Goal: Task Accomplishment & Management: Manage account settings

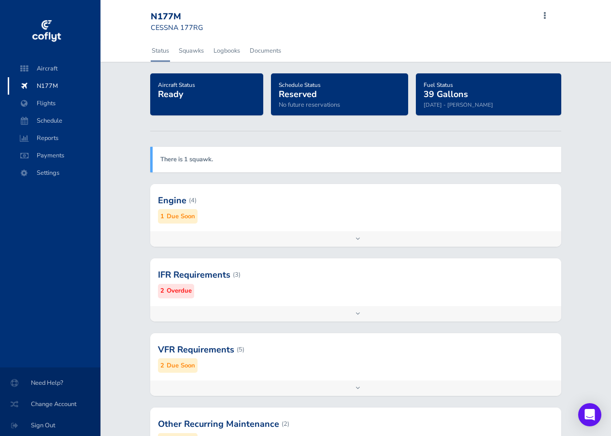
click at [545, 14] on span at bounding box center [545, 16] width 12 height 14
click at [50, 403] on span "Change Account" at bounding box center [50, 403] width 77 height 17
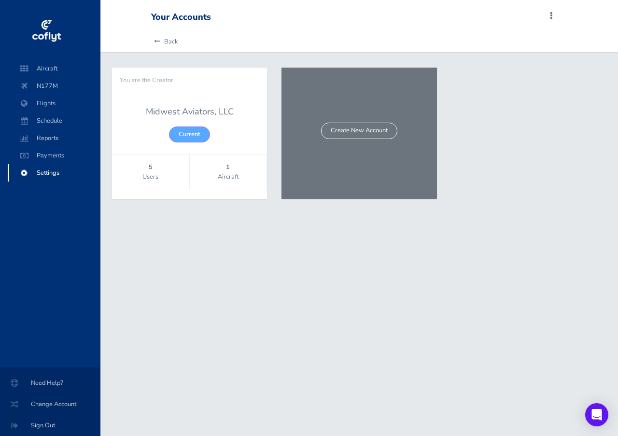
click at [551, 15] on span at bounding box center [551, 16] width 12 height 14
click at [44, 381] on span "Need Help?" at bounding box center [50, 382] width 77 height 17
click at [158, 41] on icon at bounding box center [157, 42] width 6 height 6
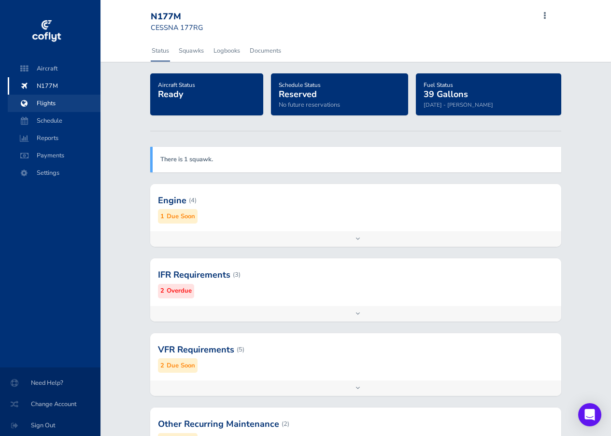
click at [48, 102] on span "Flights" at bounding box center [53, 103] width 73 height 17
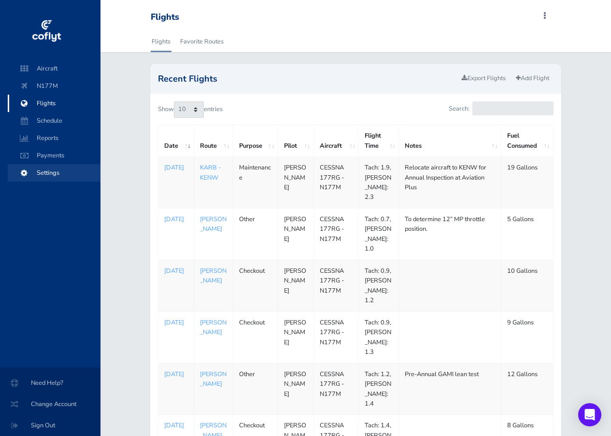
click at [44, 170] on span "Settings" at bounding box center [53, 172] width 73 height 17
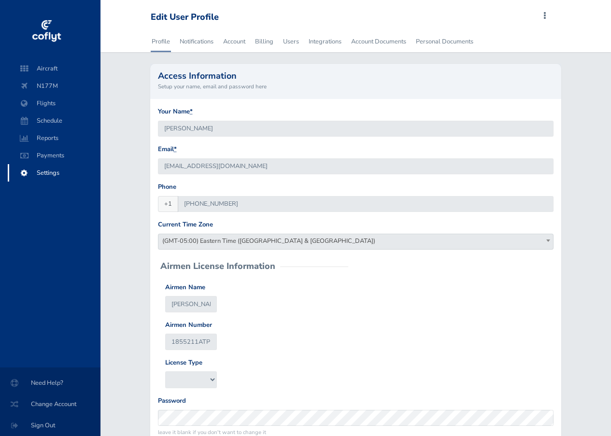
type input "dhoesli@gmail.com"
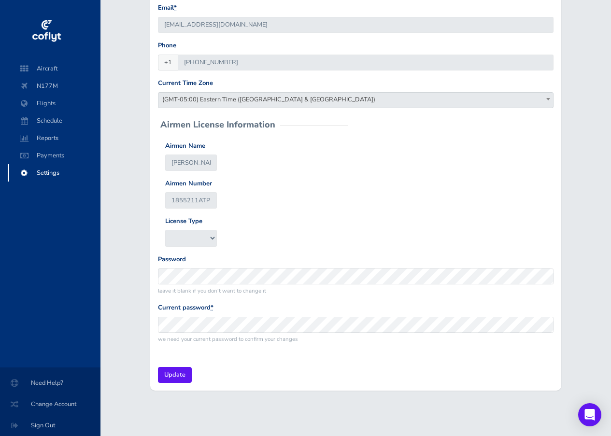
scroll to position [93, 0]
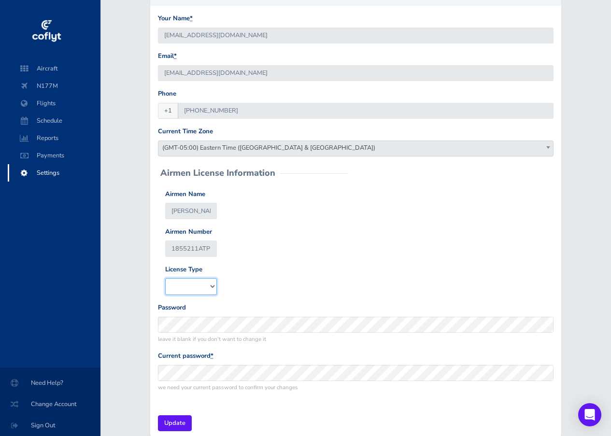
click at [211, 285] on select "A&P IA" at bounding box center [190, 286] width 51 height 16
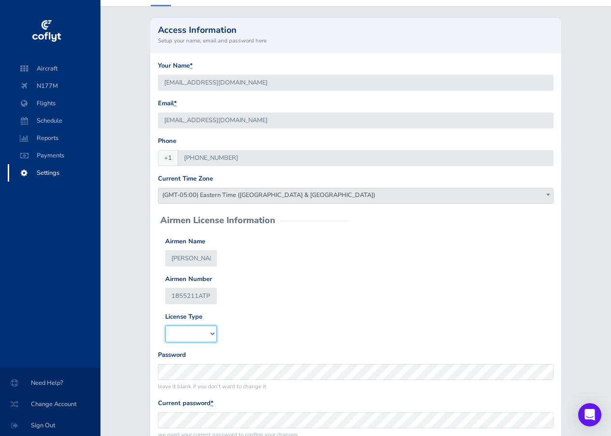
scroll to position [0, 0]
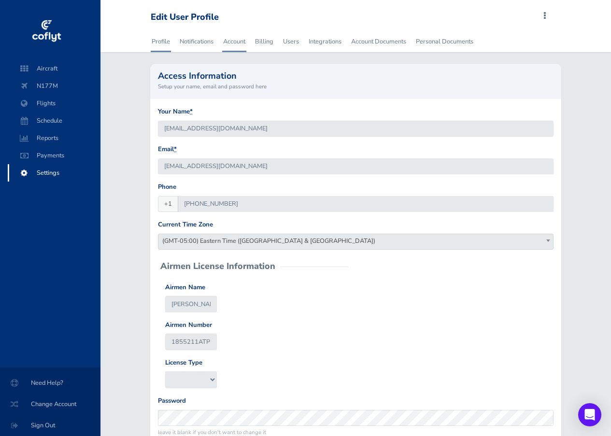
click at [236, 42] on link "Account" at bounding box center [234, 41] width 24 height 21
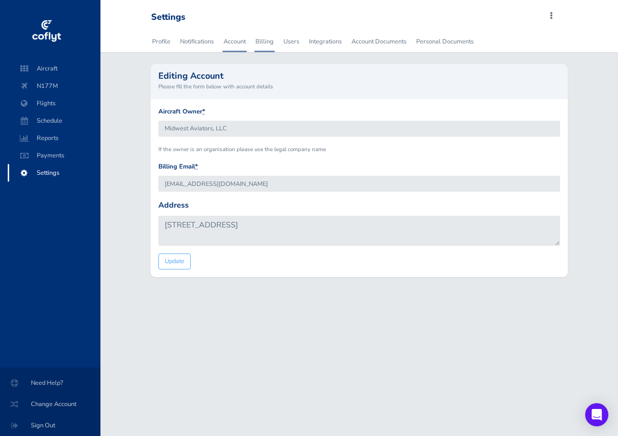
click at [264, 42] on link "Billing" at bounding box center [264, 41] width 20 height 21
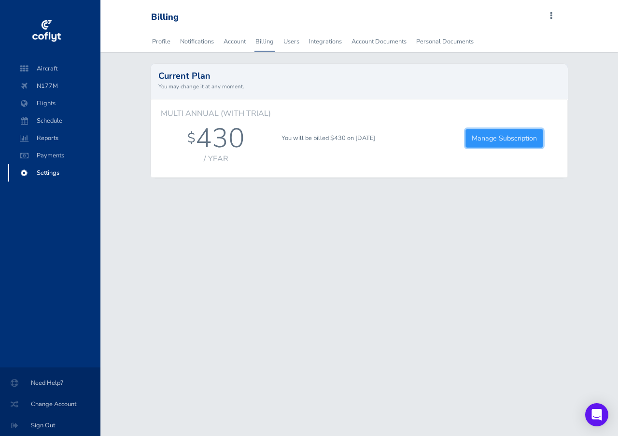
click at [503, 138] on link "Manage Subscription" at bounding box center [504, 138] width 78 height 19
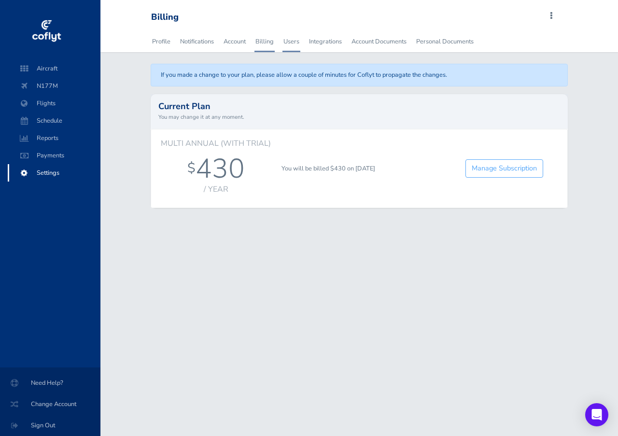
click at [293, 40] on link "Users" at bounding box center [291, 41] width 18 height 21
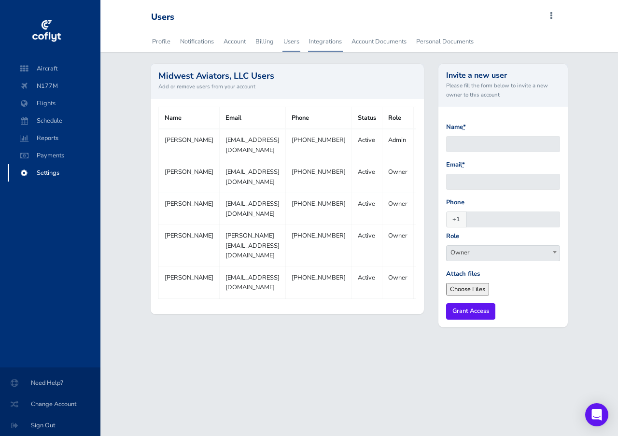
click at [326, 41] on link "Integrations" at bounding box center [325, 41] width 35 height 21
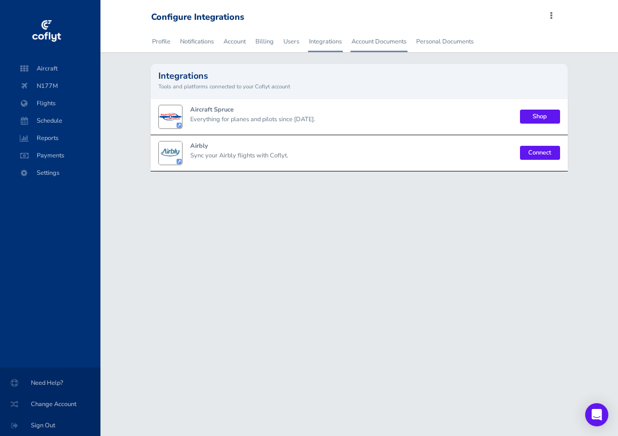
click at [377, 41] on link "Account Documents" at bounding box center [378, 41] width 57 height 21
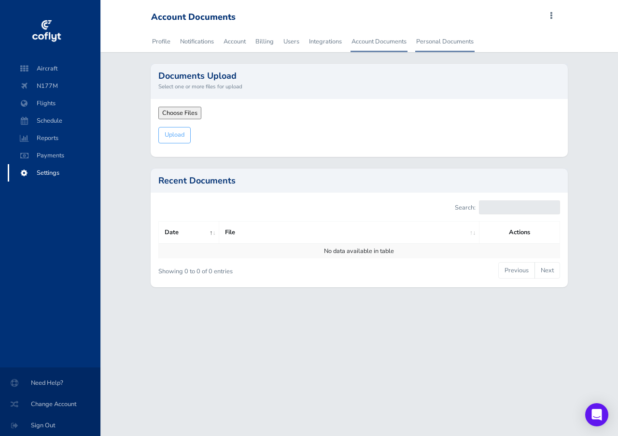
click at [440, 42] on link "Personal Documents" at bounding box center [444, 41] width 59 height 21
click at [380, 40] on link "Account Documents" at bounding box center [378, 41] width 57 height 21
click at [325, 40] on link "Integrations" at bounding box center [325, 41] width 35 height 21
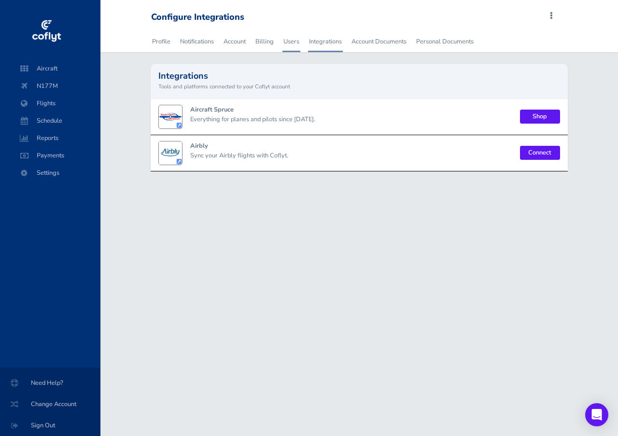
click at [289, 40] on link "Users" at bounding box center [291, 41] width 18 height 21
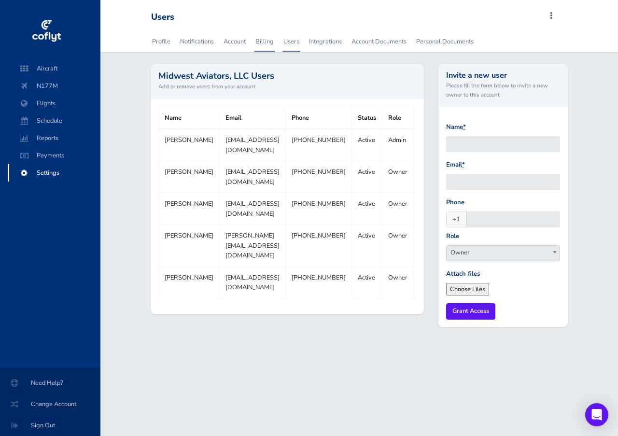
click at [265, 40] on link "Billing" at bounding box center [264, 41] width 20 height 21
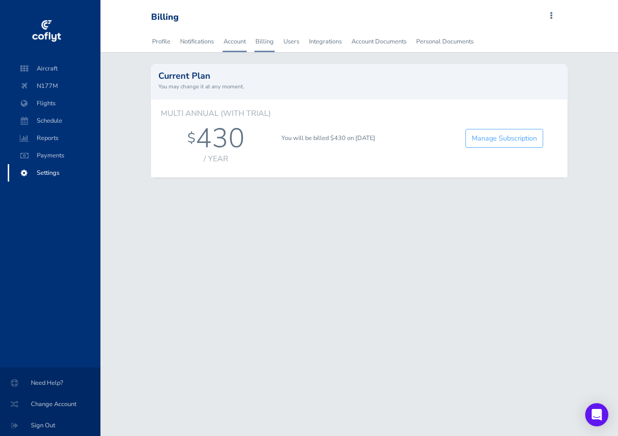
click at [237, 41] on link "Account" at bounding box center [234, 41] width 24 height 21
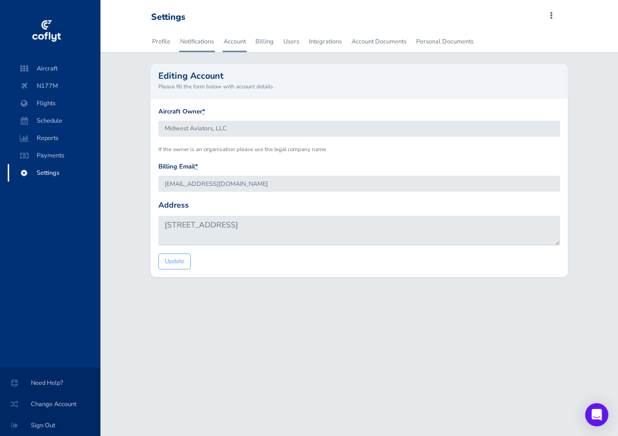
click at [199, 40] on link "Notifications" at bounding box center [197, 41] width 36 height 21
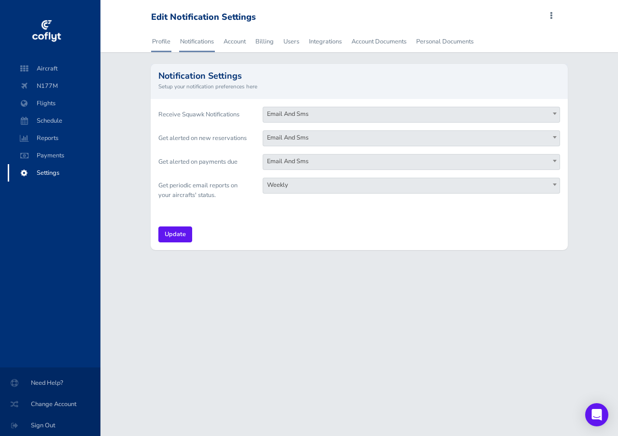
click at [160, 40] on link "Profile" at bounding box center [161, 41] width 20 height 21
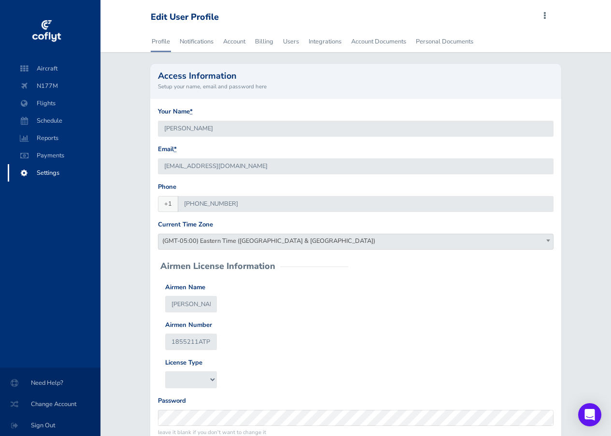
type input "dhoesli@gmail.com"
click at [46, 136] on span "Reports" at bounding box center [53, 137] width 73 height 17
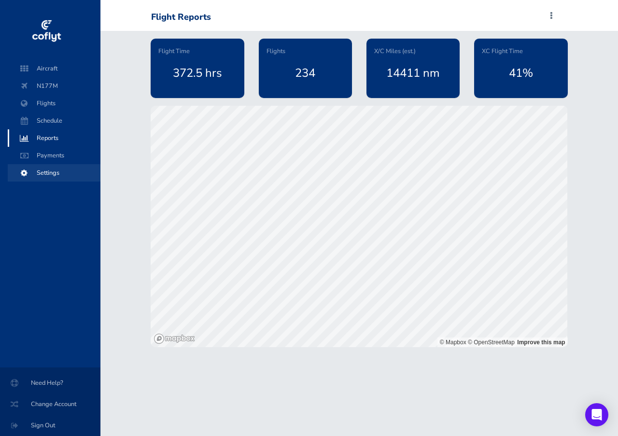
click at [47, 169] on span "Settings" at bounding box center [53, 172] width 73 height 17
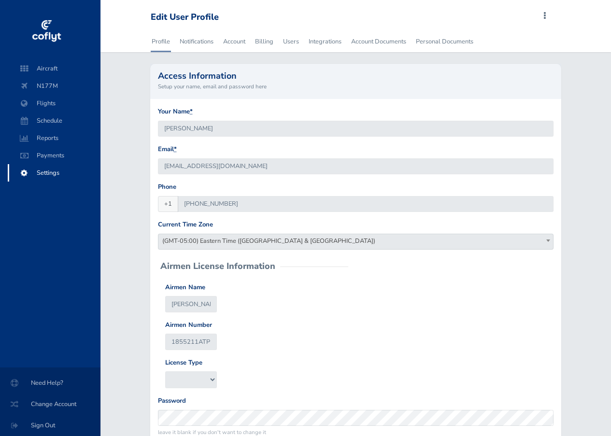
type input "[EMAIL_ADDRESS][DOMAIN_NAME]"
click at [49, 138] on span "Reports" at bounding box center [53, 137] width 73 height 17
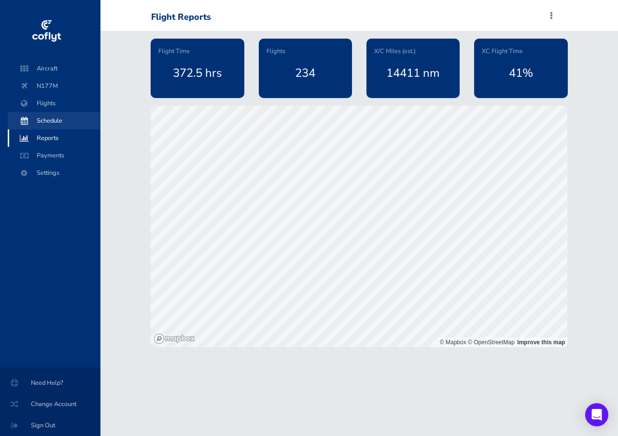
click at [50, 123] on span "Schedule" at bounding box center [53, 120] width 73 height 17
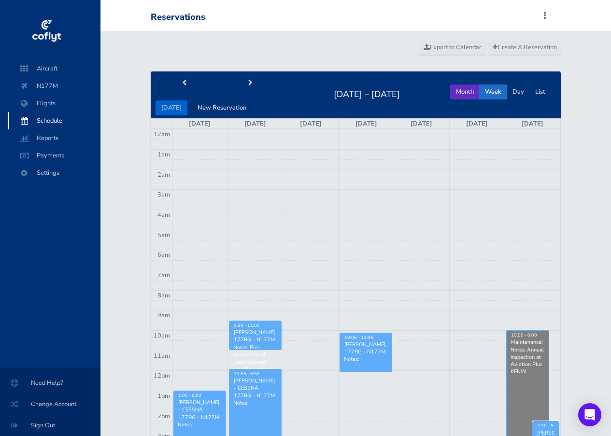
click at [465, 88] on button "Month" at bounding box center [464, 91] width 29 height 15
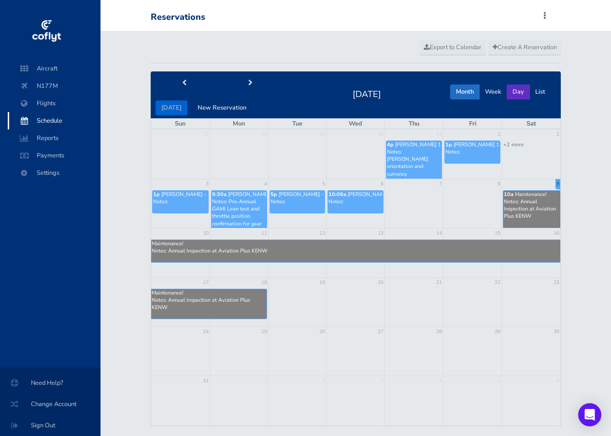
click at [519, 92] on button "Day" at bounding box center [517, 91] width 23 height 15
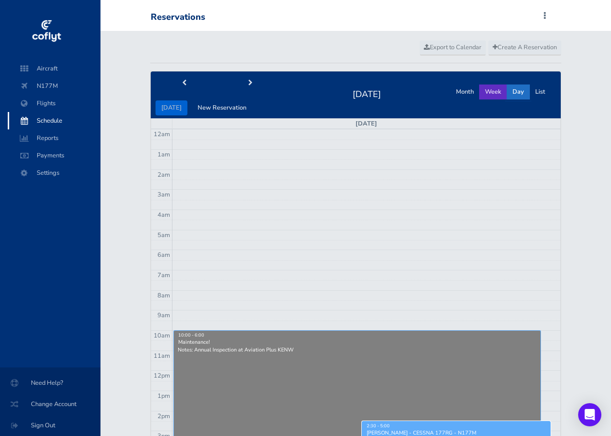
click at [493, 92] on button "Week" at bounding box center [493, 91] width 28 height 15
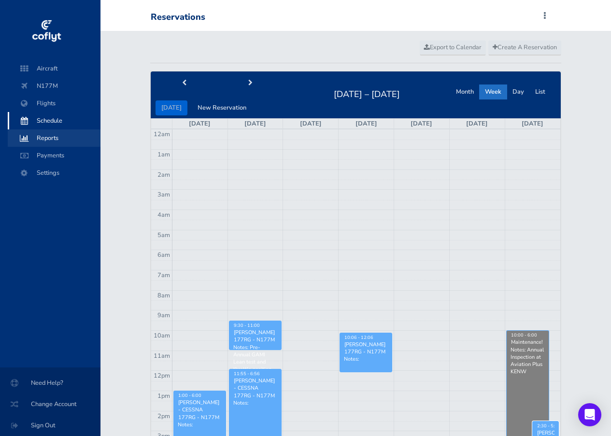
click at [48, 138] on span "Reports" at bounding box center [53, 137] width 73 height 17
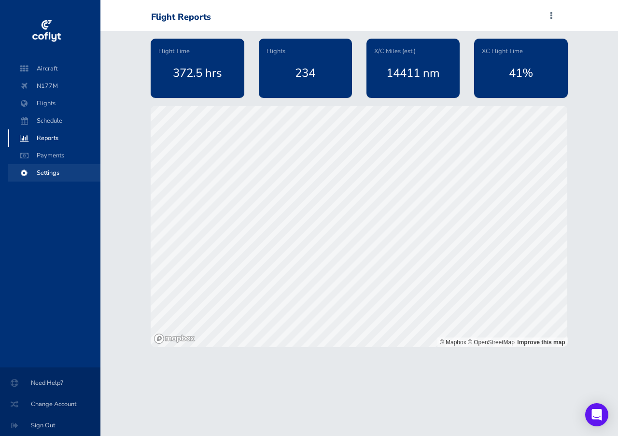
click at [50, 174] on span "Settings" at bounding box center [53, 172] width 73 height 17
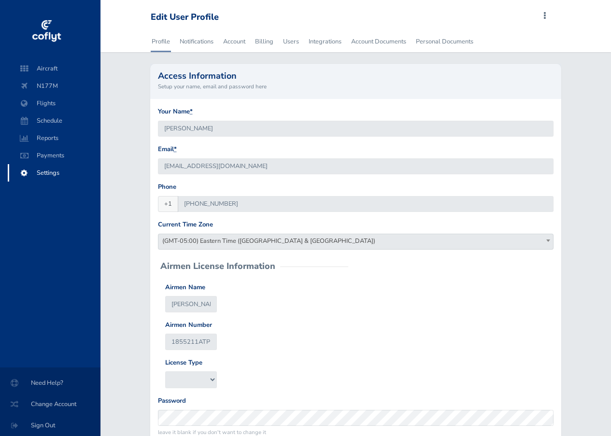
type input "dhoesli@gmail.com"
click at [51, 137] on span "Reports" at bounding box center [53, 137] width 73 height 17
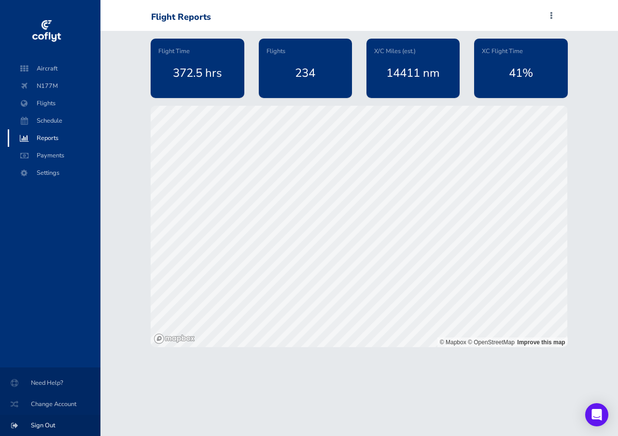
click at [42, 423] on span "Sign Out" at bounding box center [50, 425] width 77 height 17
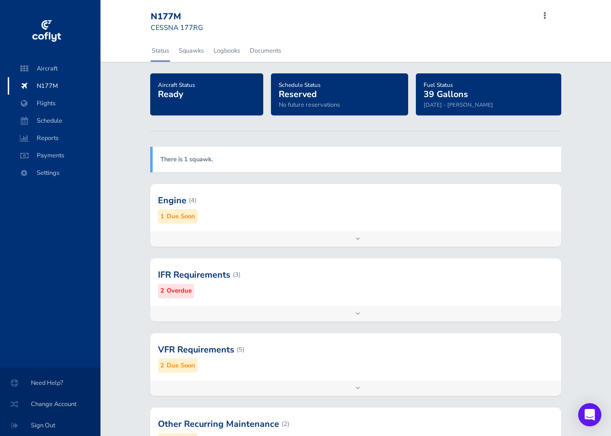
click at [179, 292] on small "Overdue" at bounding box center [179, 291] width 25 height 10
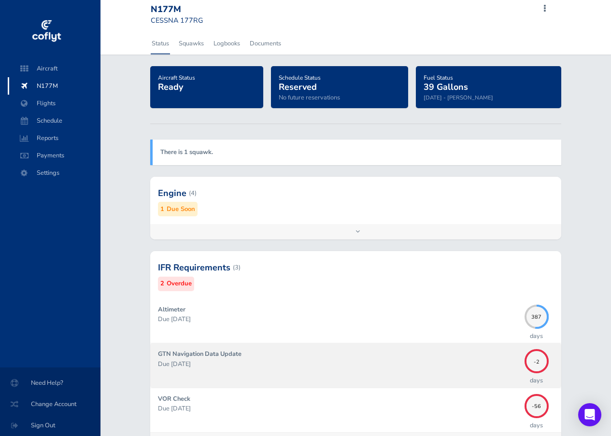
scroll to position [48, 0]
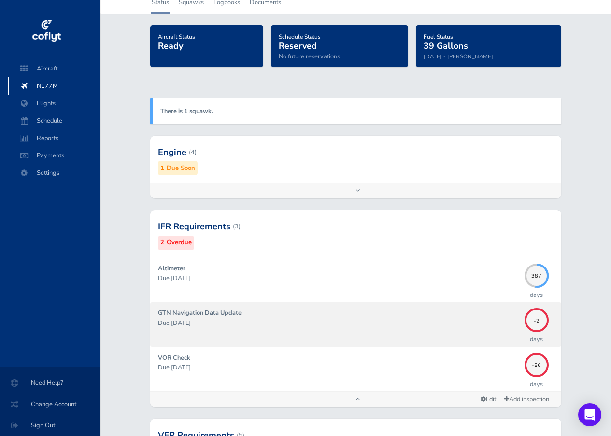
click at [193, 321] on p "Due [DATE]" at bounding box center [338, 323] width 361 height 10
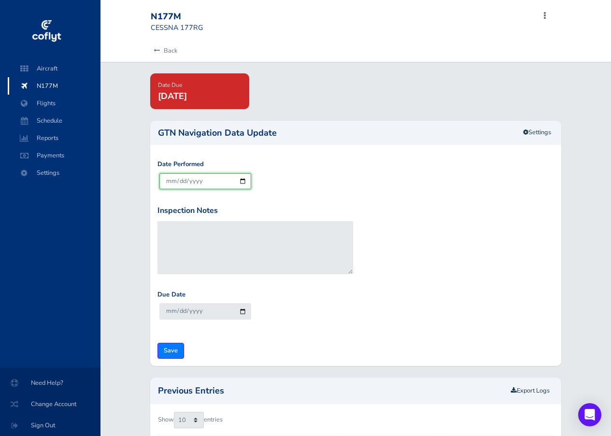
click at [243, 181] on input "[DATE]" at bounding box center [205, 181] width 92 height 16
type input "[DATE]"
click at [168, 349] on input "Save" at bounding box center [170, 351] width 27 height 16
type input "Update Inspection"
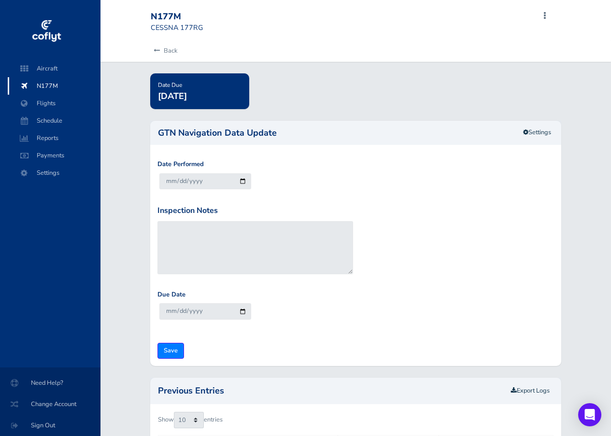
click at [50, 85] on span "N177M" at bounding box center [53, 85] width 73 height 17
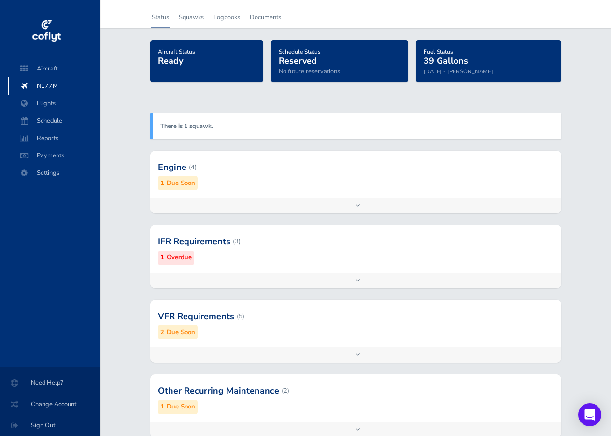
scroll to position [48, 0]
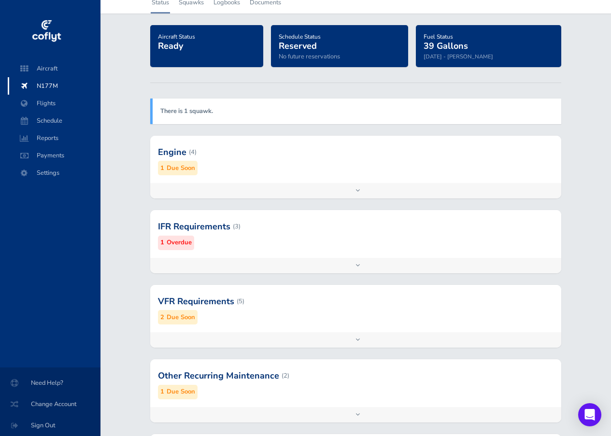
click at [181, 316] on small "Due Soon" at bounding box center [181, 317] width 28 height 10
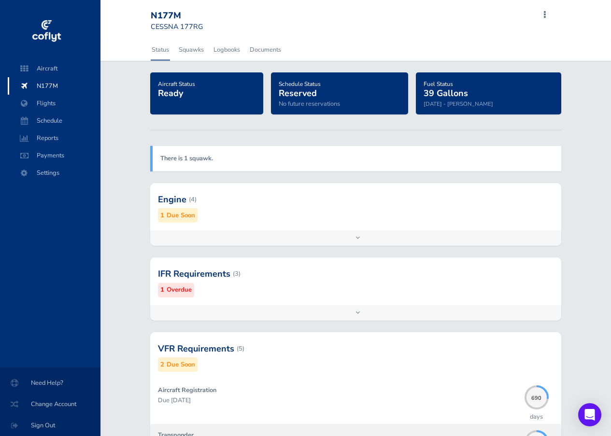
scroll to position [0, 0]
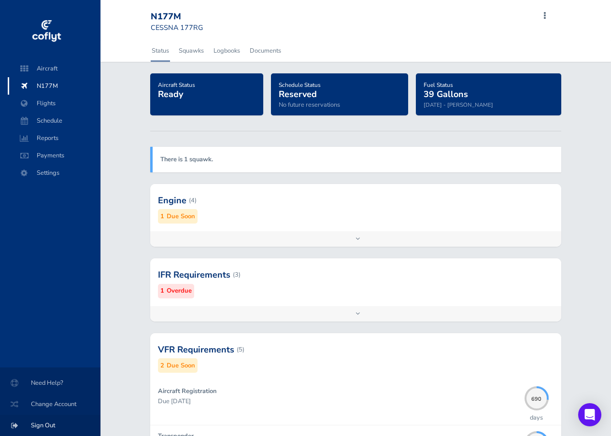
click at [43, 424] on span "Sign Out" at bounding box center [50, 425] width 77 height 17
